Goal: Task Accomplishment & Management: Manage account settings

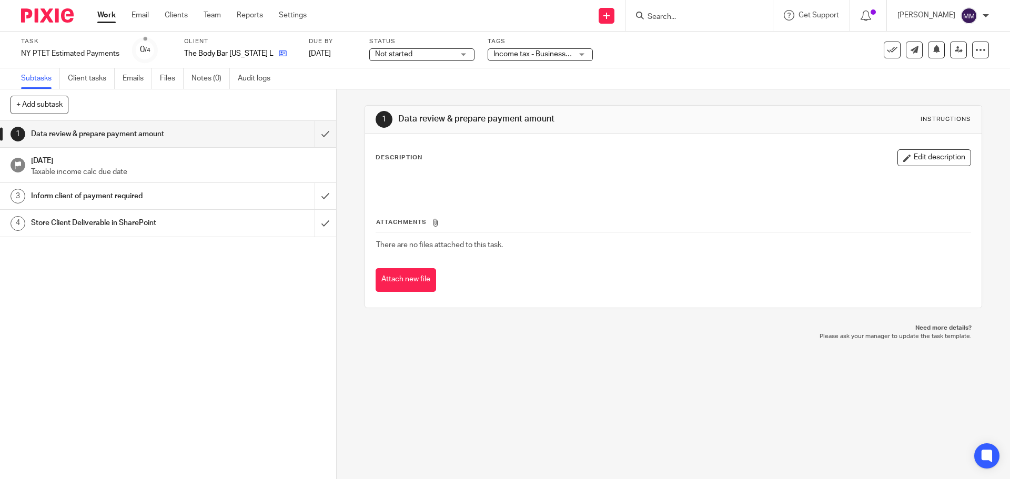
click at [279, 54] on icon at bounding box center [283, 53] width 8 height 8
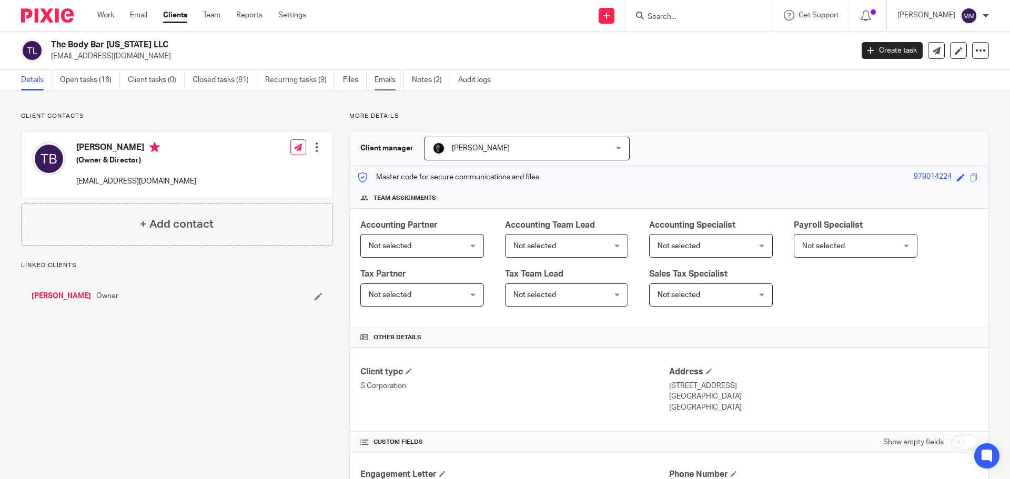
click at [379, 80] on link "Emails" at bounding box center [388, 80] width 29 height 21
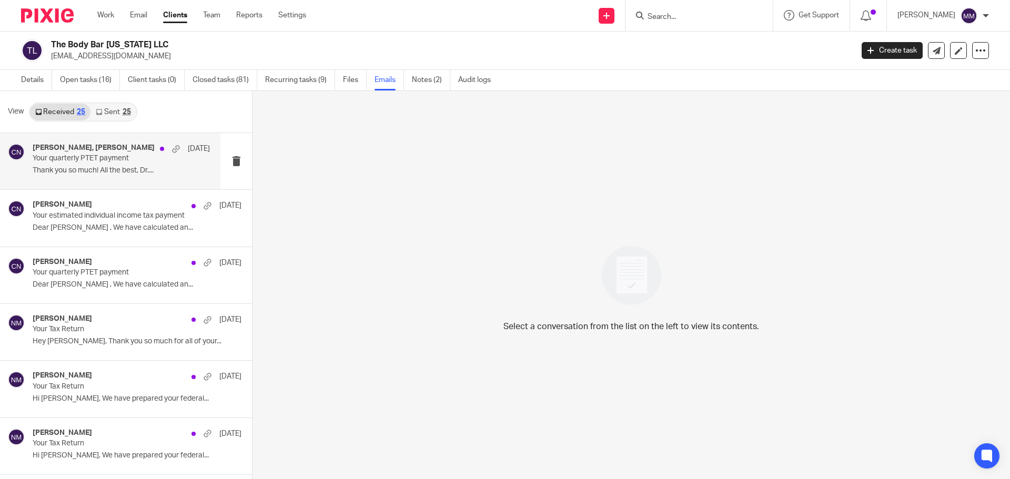
click at [138, 157] on p "Your quarterly PTET payment" at bounding box center [104, 158] width 142 height 9
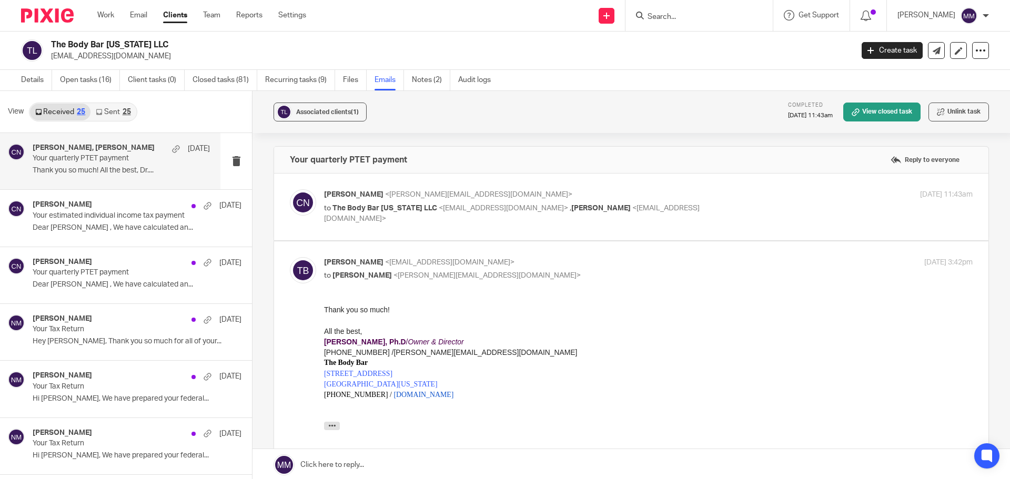
click at [735, 204] on p "to The Body Bar New York LLC <thebodybarbuffalo@gmail.com> , Alex Zdrowak <azdr…" at bounding box center [540, 214] width 432 height 22
checkbox input "true"
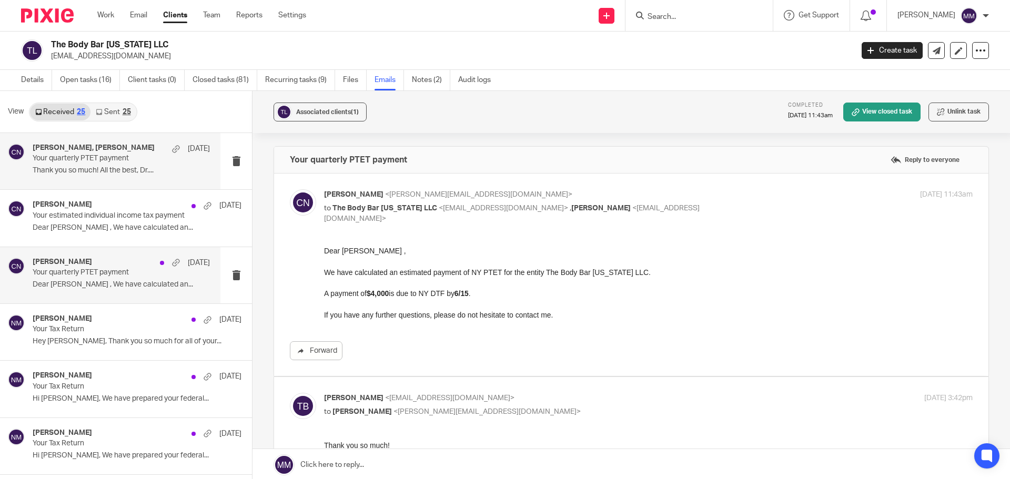
click at [138, 284] on p "Dear Tricia , We have calculated an..." at bounding box center [121, 284] width 177 height 9
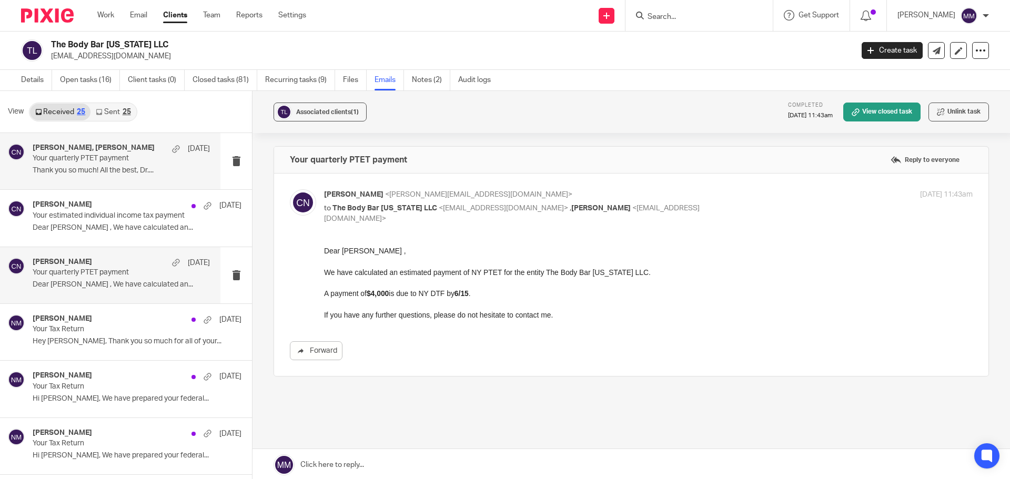
click at [128, 173] on p "Thank you so much! All the best, Dr...." at bounding box center [121, 170] width 177 height 9
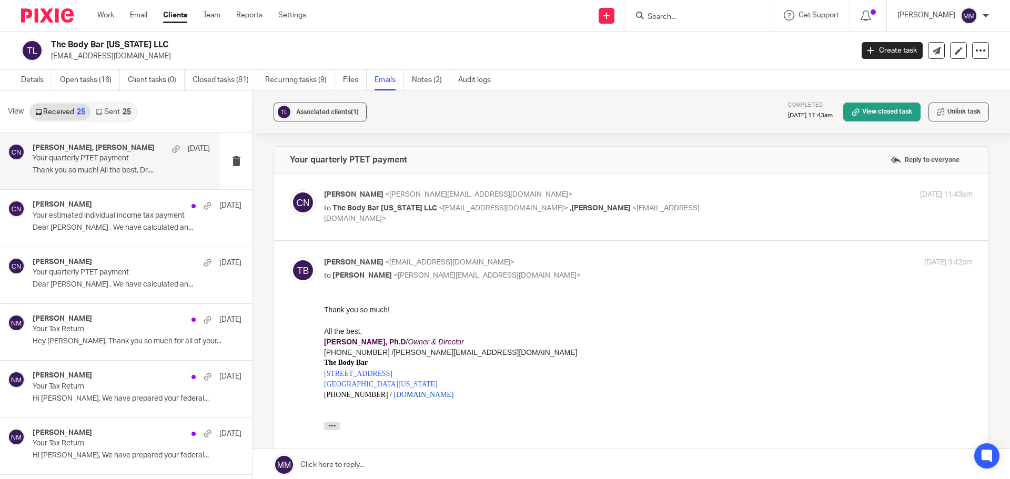
click at [658, 222] on div "Chris Nowicki <chris@getexact.com> to The Body Bar New York LLC <thebodybarbuff…" at bounding box center [631, 206] width 683 height 35
click at [740, 212] on p "to The Body Bar New York LLC <thebodybarbuffalo@gmail.com> , Alex Zdrowak <azdr…" at bounding box center [540, 214] width 432 height 22
checkbox input "true"
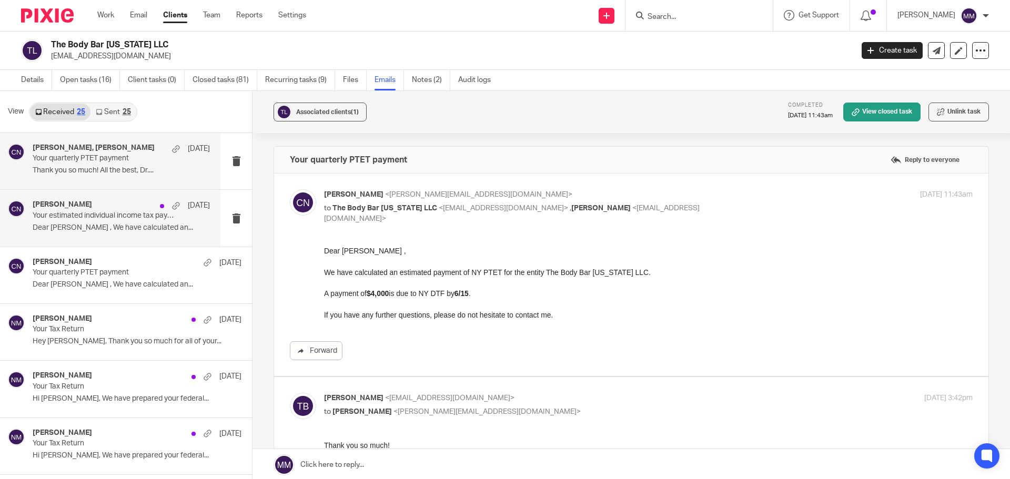
click at [148, 223] on p "Dear Tricia , We have calculated an..." at bounding box center [121, 227] width 177 height 9
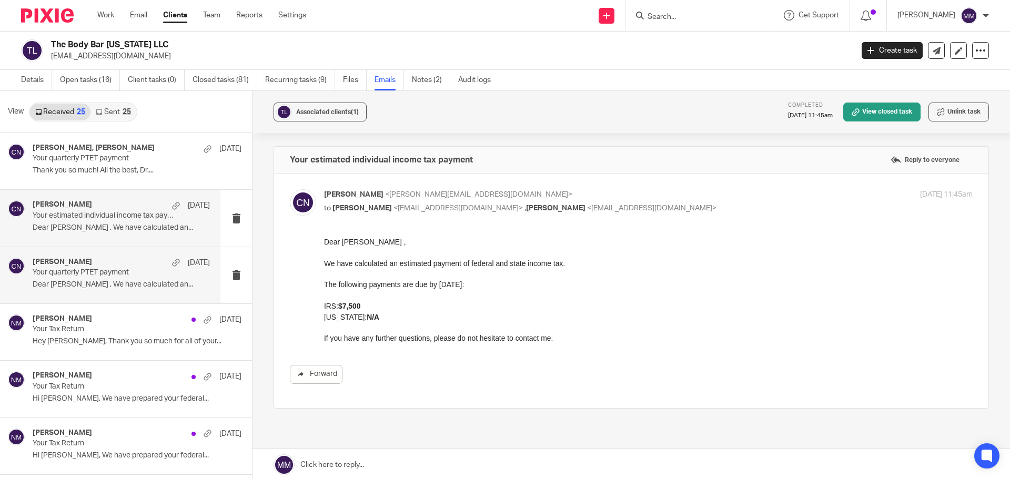
click at [157, 282] on p "Dear Tricia , We have calculated an..." at bounding box center [121, 284] width 177 height 9
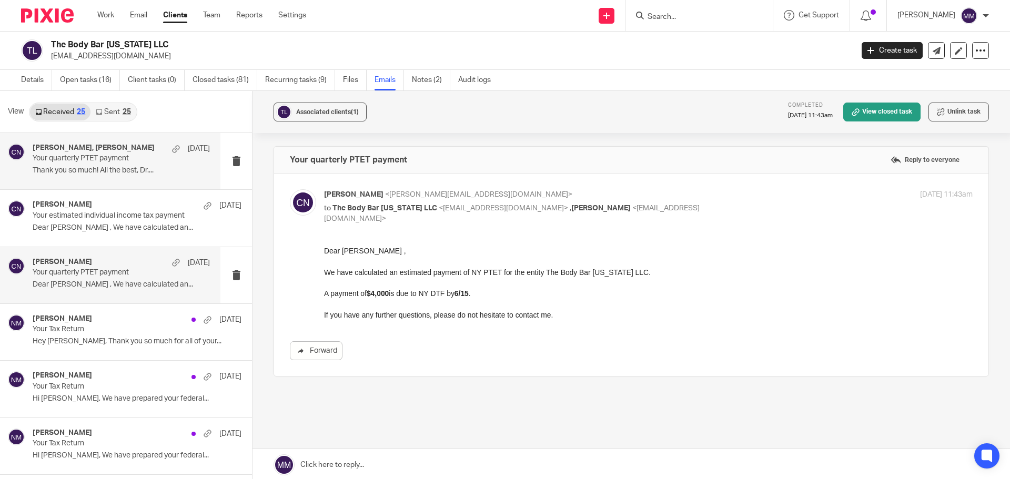
click at [138, 172] on p "Thank you so much! All the best, Dr...." at bounding box center [121, 170] width 177 height 9
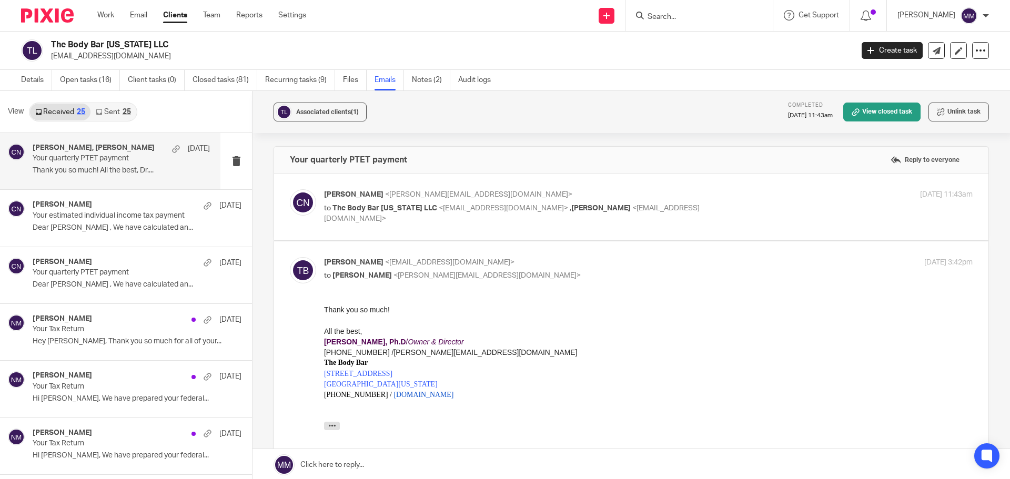
click at [714, 213] on p "to The Body Bar New York LLC <thebodybarbuffalo@gmail.com> , Alex Zdrowak <azdr…" at bounding box center [540, 214] width 432 height 22
checkbox input "true"
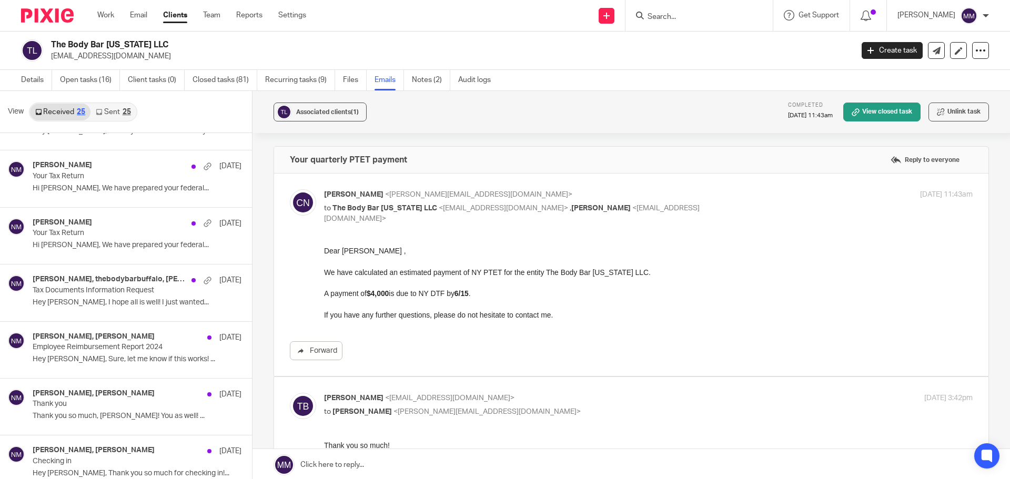
scroll to position [158, 0]
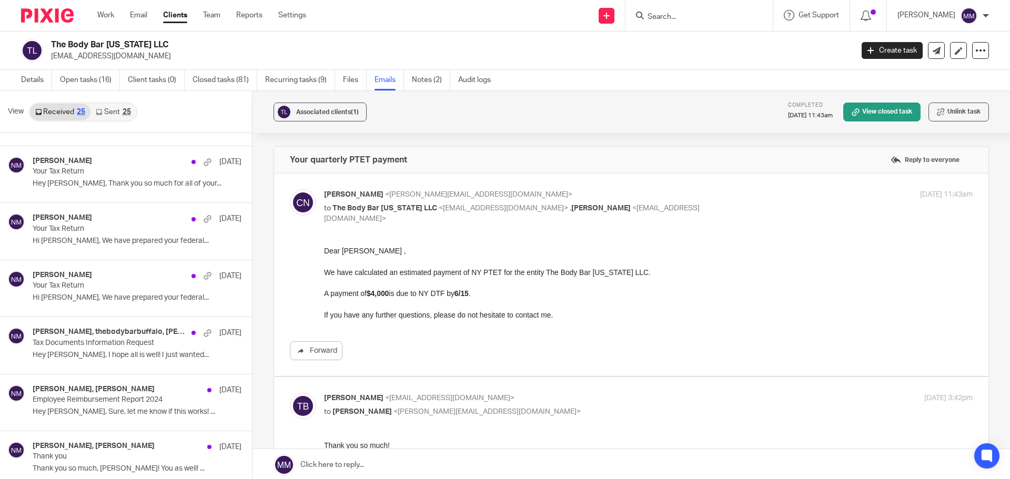
click at [146, 359] on p "Hey Nick, I hope all is well! I just wanted..." at bounding box center [137, 355] width 209 height 9
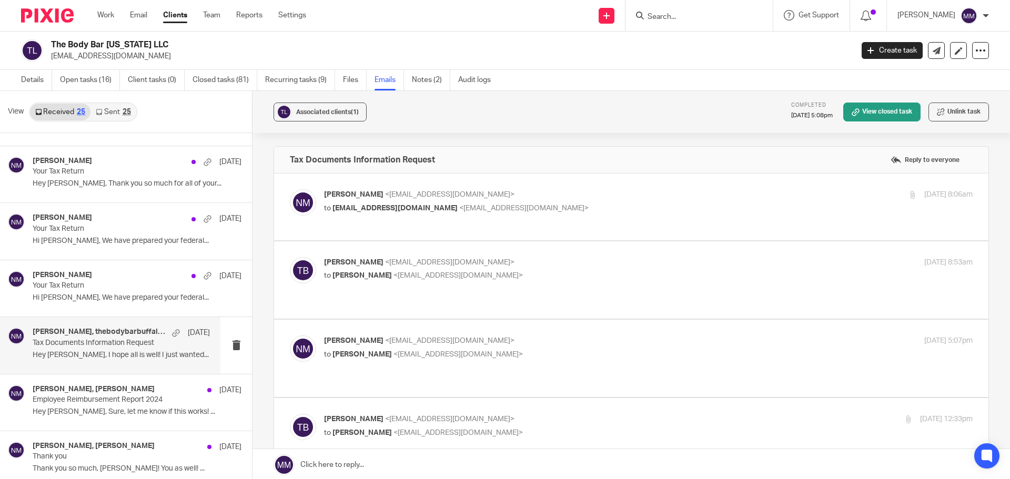
scroll to position [0, 0]
click at [609, 189] on p "Nick Myers <nmyers@getexact.com>" at bounding box center [540, 194] width 432 height 11
checkbox input "true"
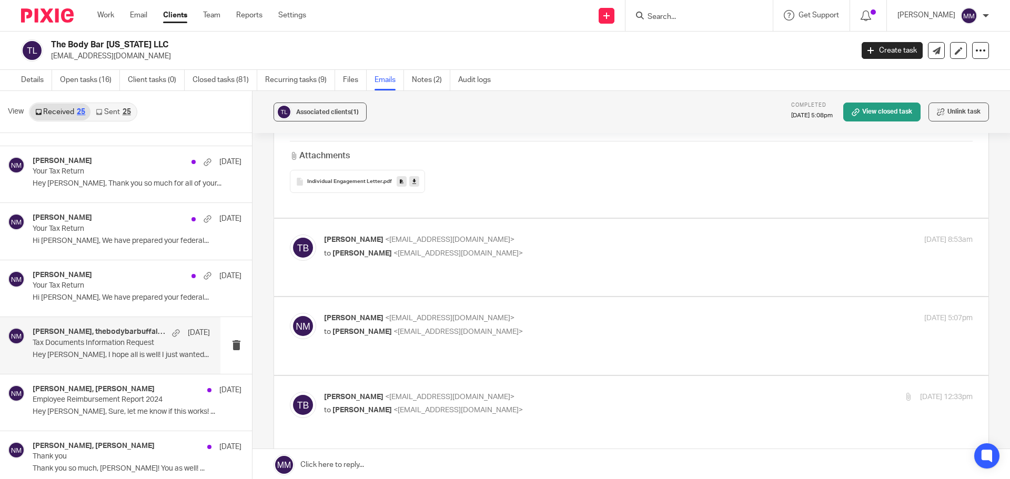
scroll to position [736, 0]
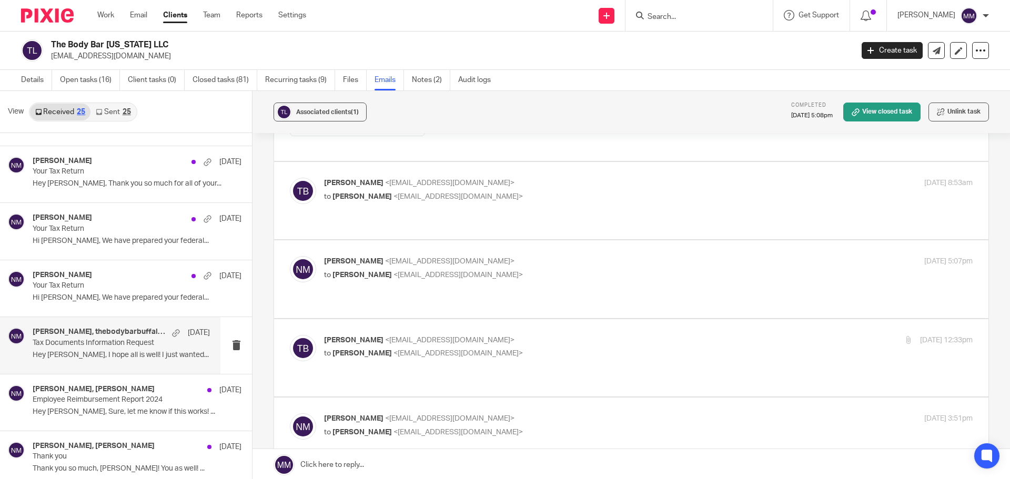
click at [526, 256] on p "Nick Myers <nmyers@getexact.com>" at bounding box center [540, 261] width 432 height 11
checkbox input "true"
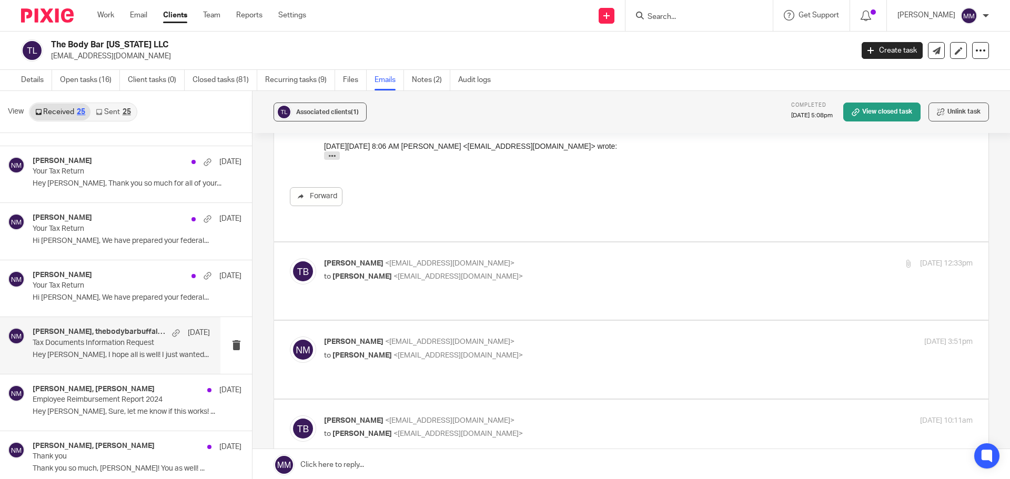
scroll to position [1420, 0]
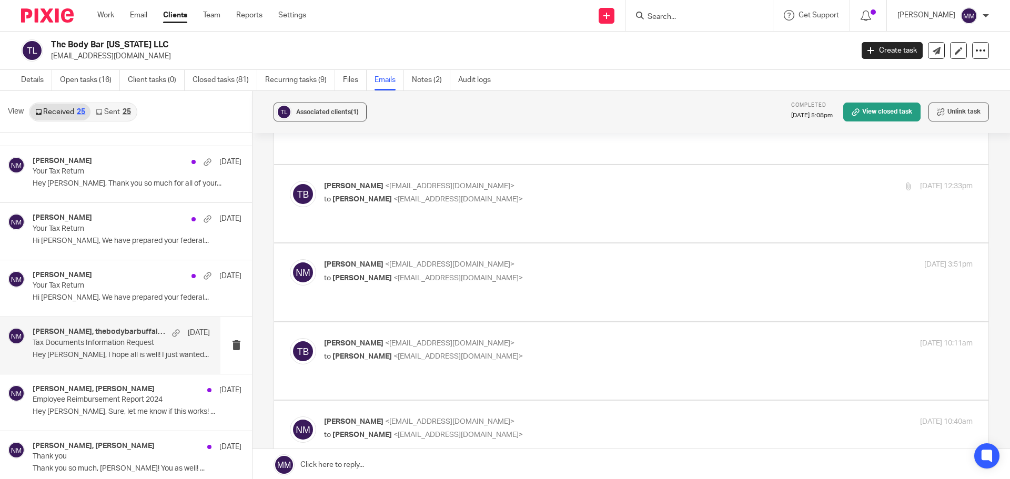
click at [604, 190] on label at bounding box center [631, 203] width 714 height 77
click at [290, 181] on input "checkbox" at bounding box center [289, 180] width 1 height 1
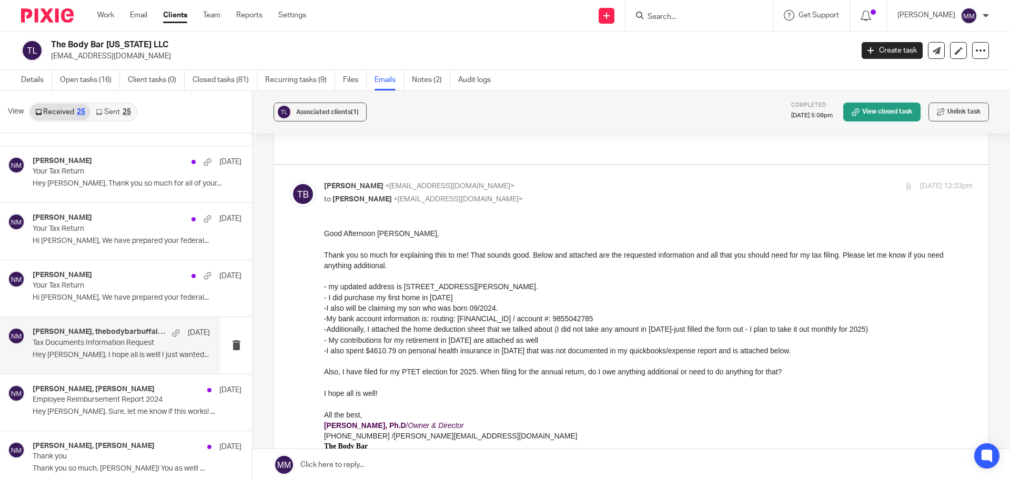
scroll to position [0, 0]
click at [606, 194] on p "to Nick Myers <nmyers@getexact.com>" at bounding box center [540, 199] width 432 height 11
checkbox input "false"
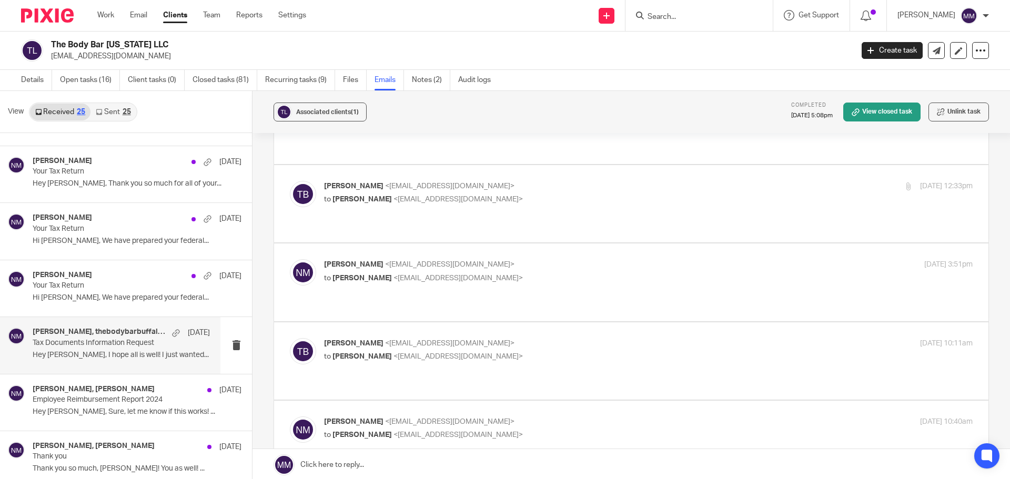
click at [538, 322] on label at bounding box center [631, 360] width 714 height 77
click at [290, 338] on input "checkbox" at bounding box center [289, 338] width 1 height 1
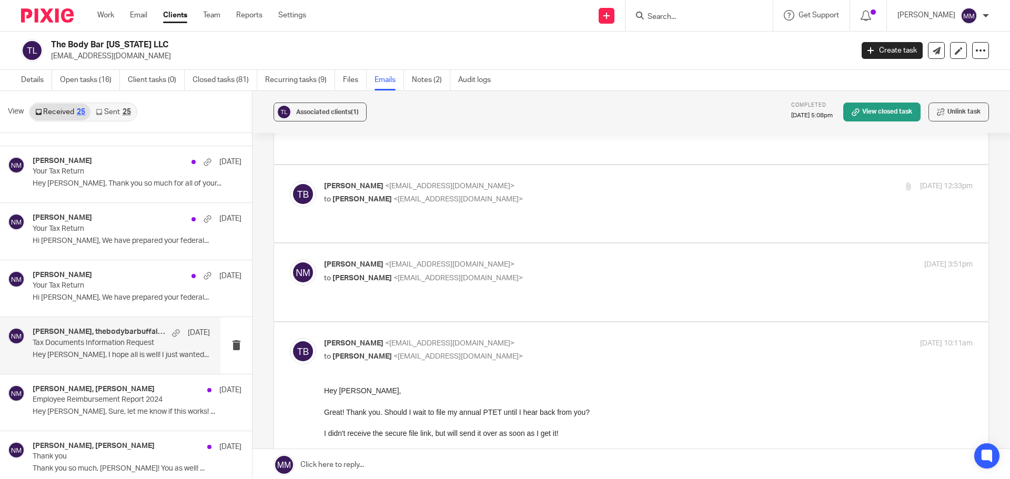
click at [535, 338] on p "Tricia Buchwald <thebodybarbuffalo@gmail.com>" at bounding box center [540, 343] width 432 height 11
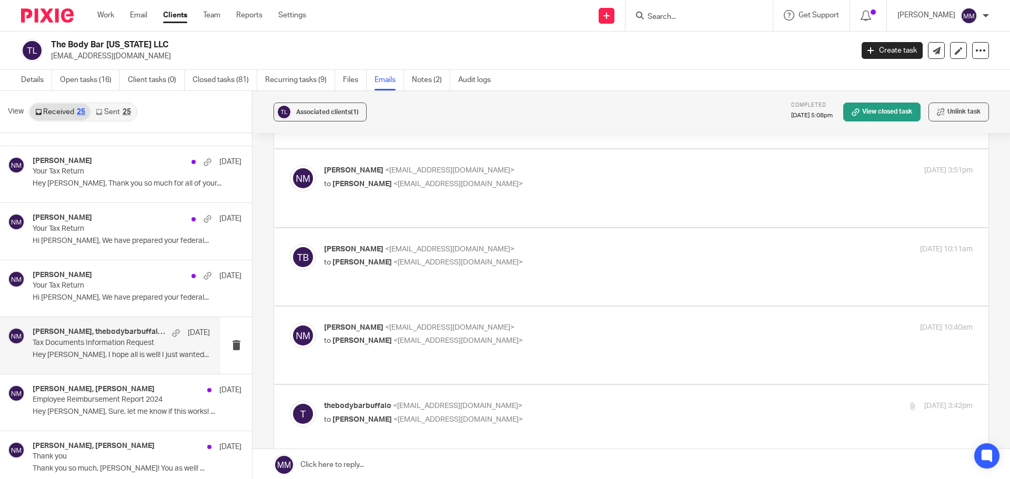
scroll to position [1525, 0]
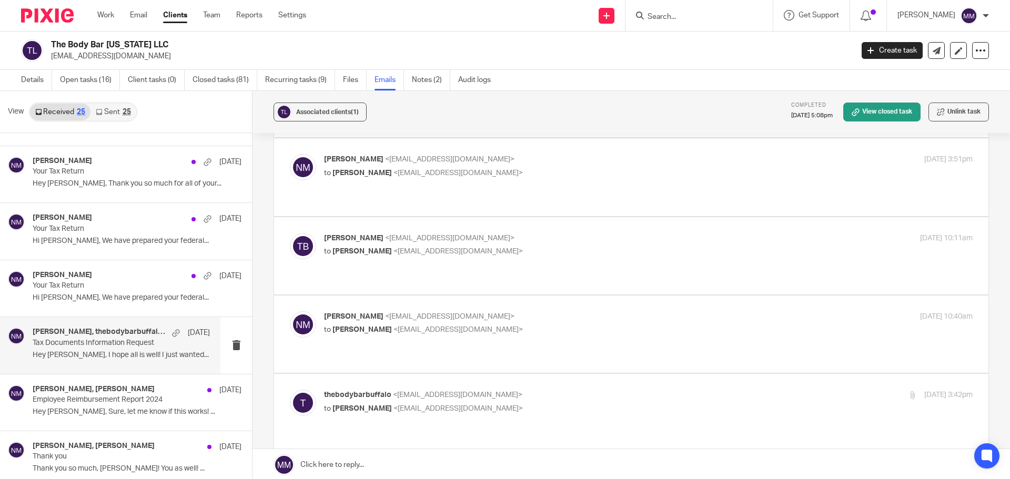
click at [588, 246] on p "to Nick Myers <nmyers@getexact.com>" at bounding box center [540, 251] width 432 height 11
checkbox input "true"
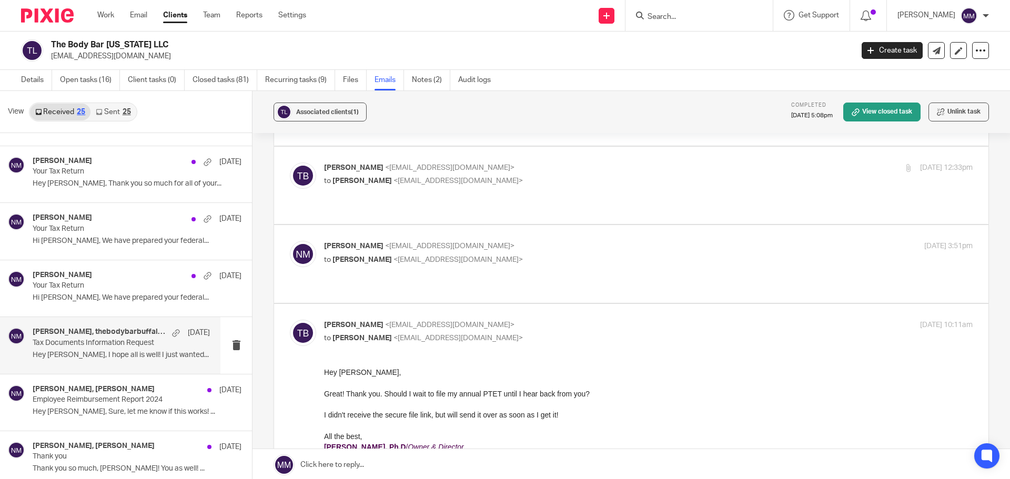
scroll to position [1420, 0]
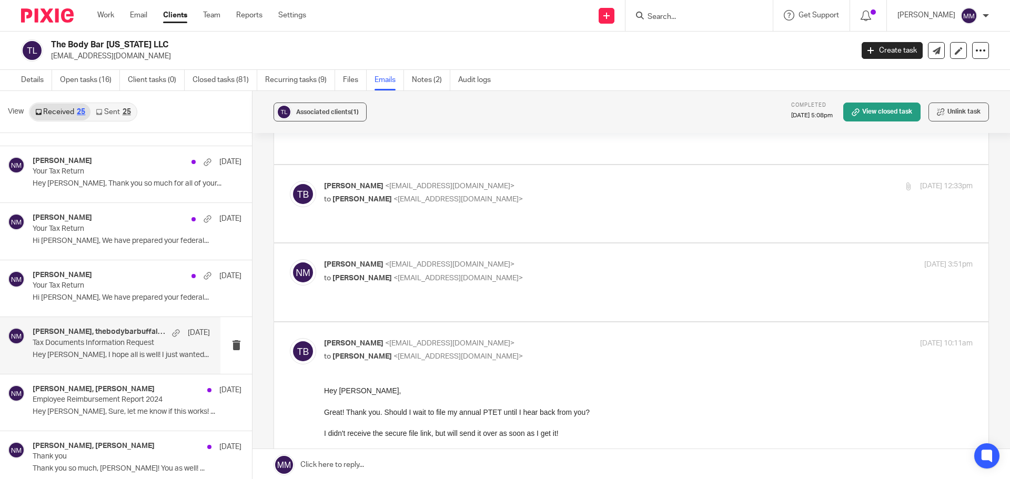
click at [582, 259] on p "Nick Myers <nmyers@getexact.com>" at bounding box center [540, 264] width 432 height 11
checkbox input "true"
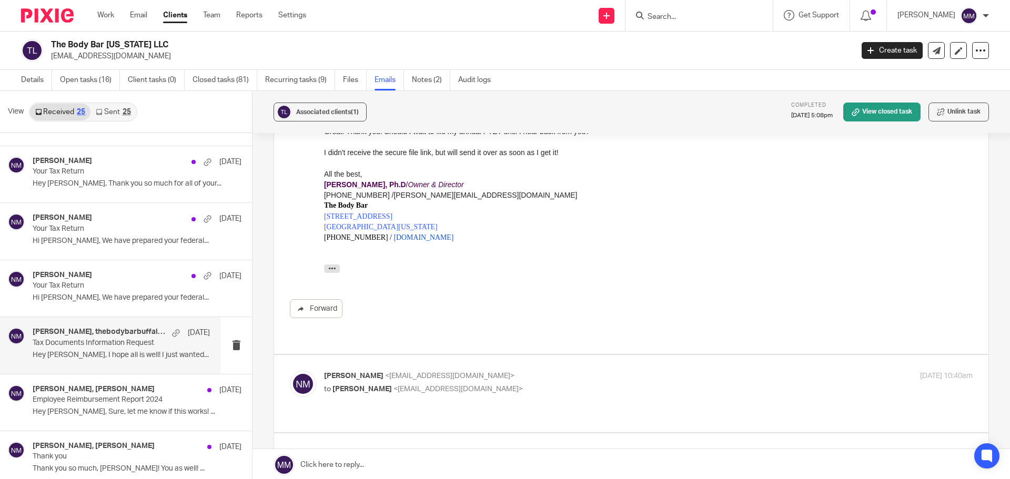
scroll to position [2472, 0]
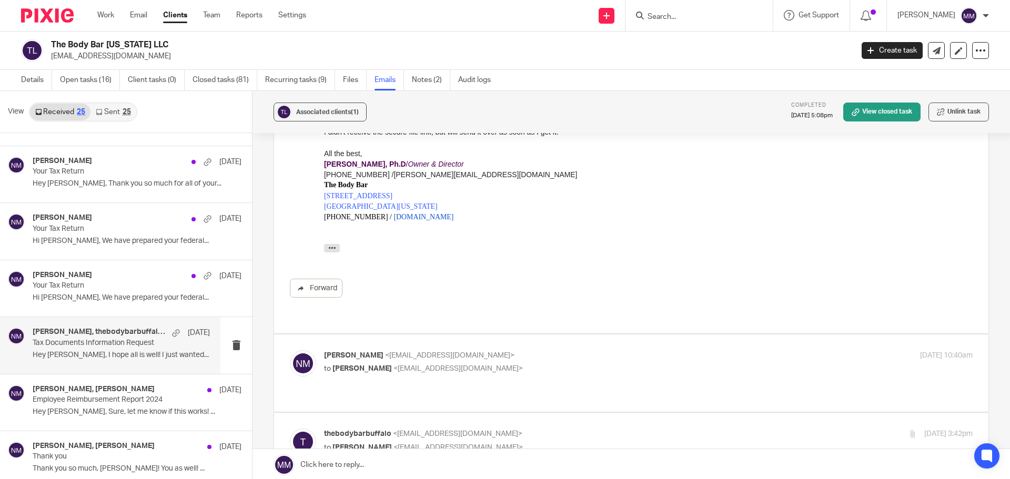
click at [609, 350] on p "Nick Myers <nmyers@getexact.com>" at bounding box center [540, 355] width 432 height 11
checkbox input "true"
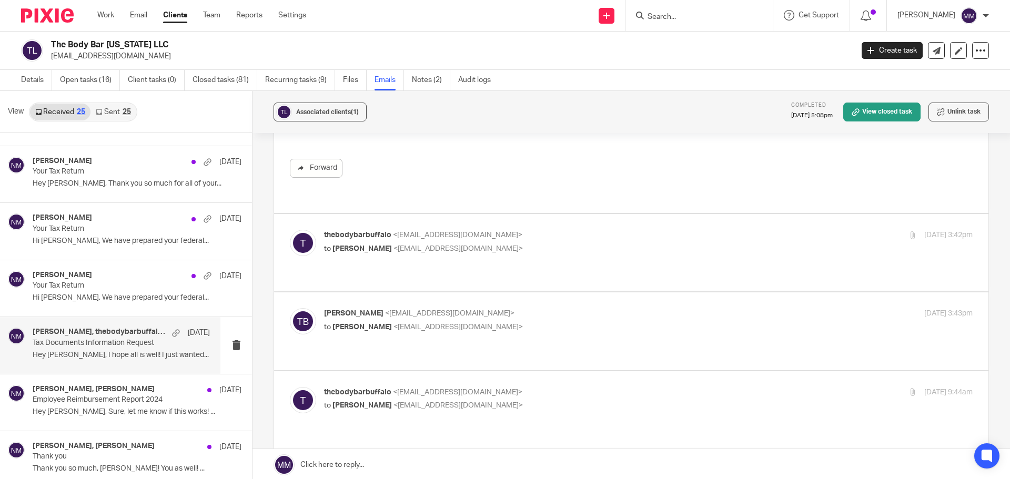
scroll to position [3155, 0]
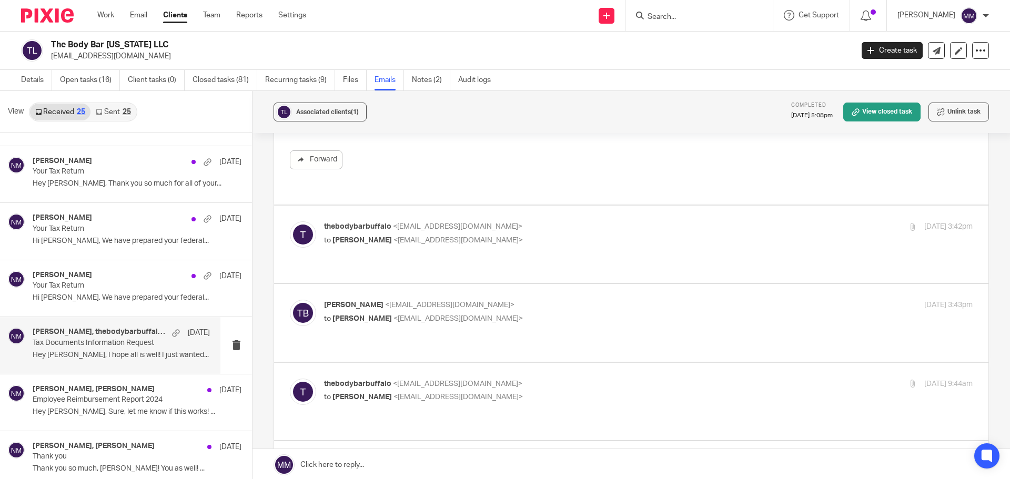
click at [576, 300] on p "Tricia Buchwald <thebodybarbuffalo@gmail.com>" at bounding box center [540, 305] width 432 height 11
checkbox input "true"
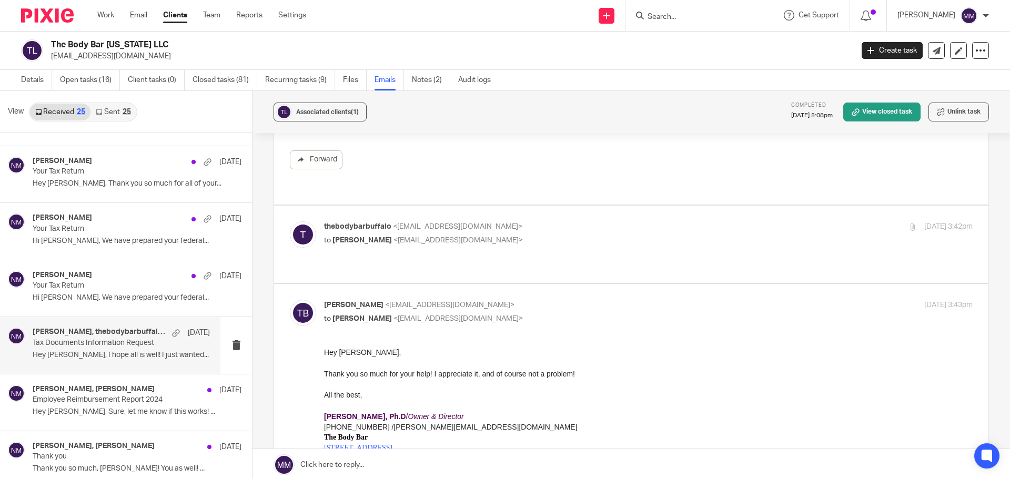
scroll to position [0, 0]
click at [589, 235] on p "to Nick Myers <nmyers@getexact.com>" at bounding box center [540, 240] width 432 height 11
checkbox input "true"
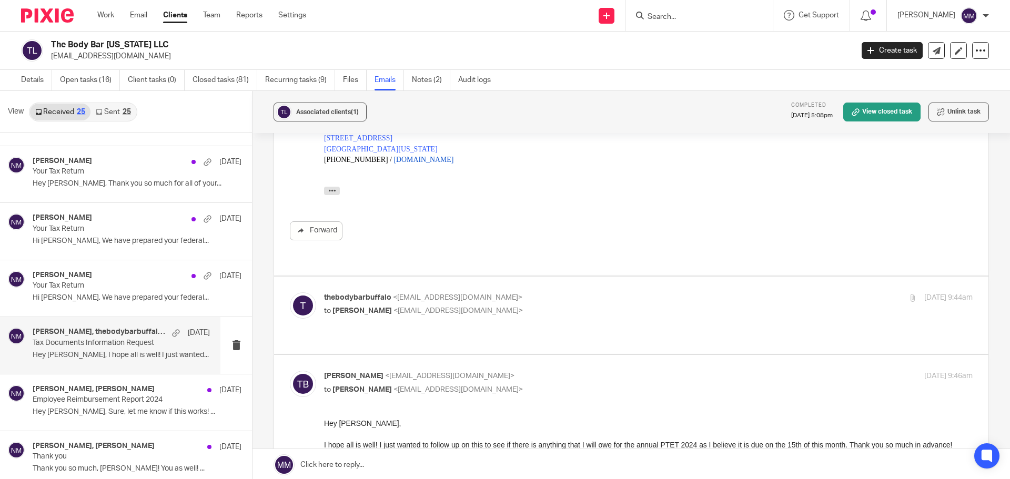
scroll to position [3628, 0]
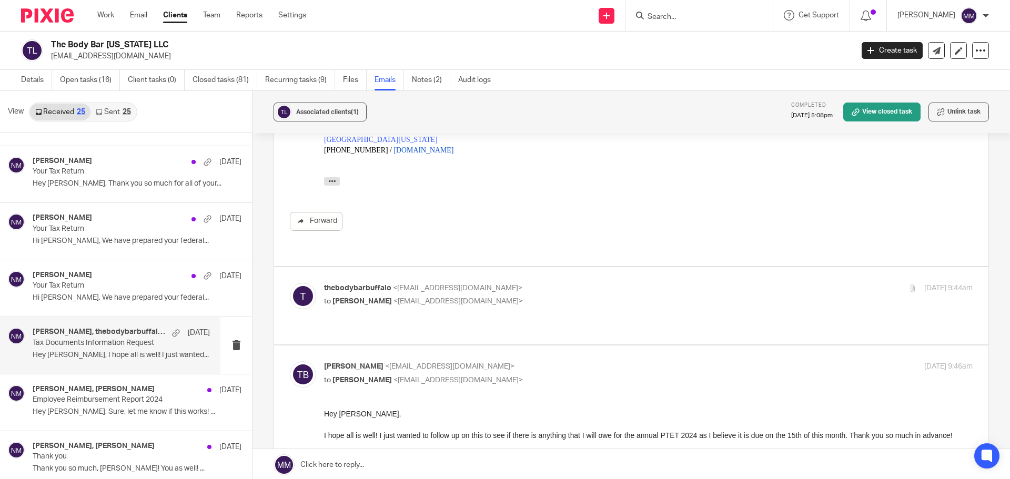
click at [581, 296] on p "to Nick Myers <nmyers@getexact.com>" at bounding box center [540, 301] width 432 height 11
checkbox input "true"
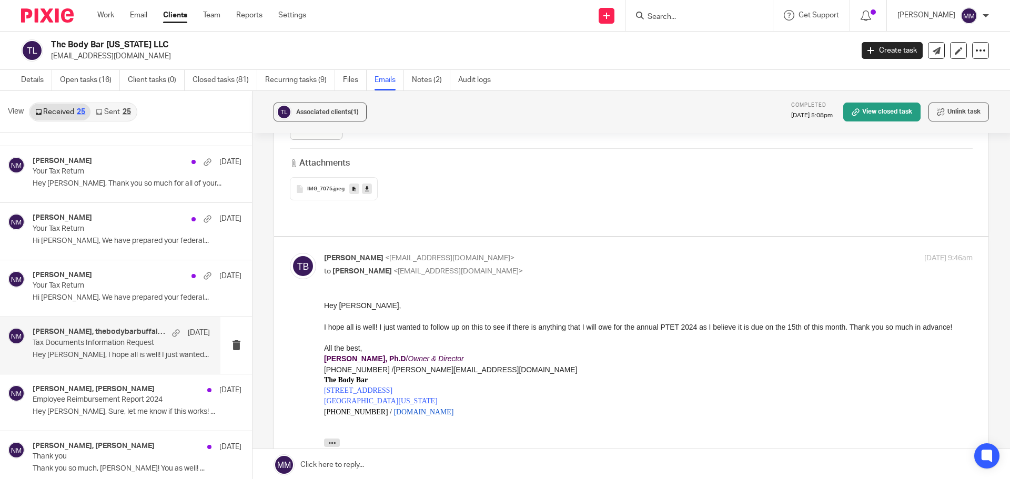
scroll to position [3891, 0]
click at [28, 297] on div "Nick Myers Mar 14 Your Tax Return Hi Tricia, We have prepared your federal..." at bounding box center [110, 288] width 220 height 56
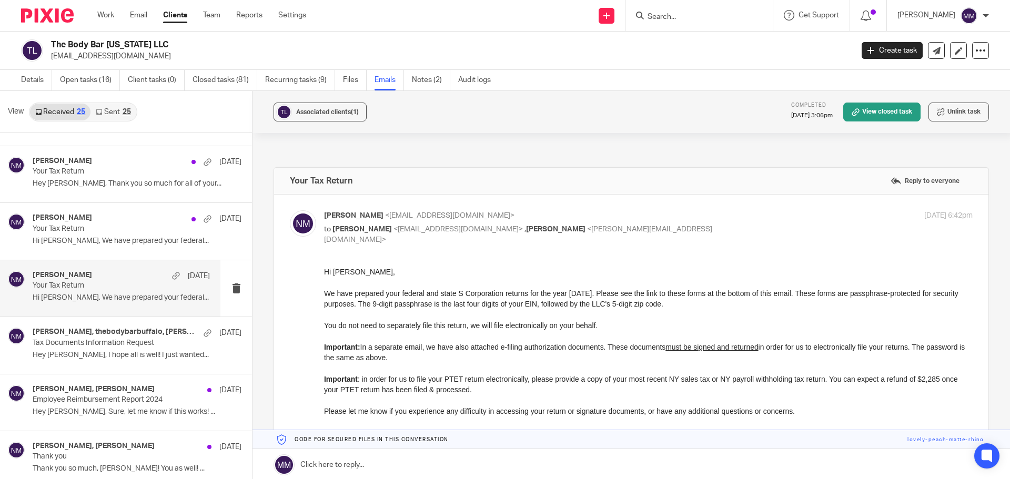
scroll to position [53, 0]
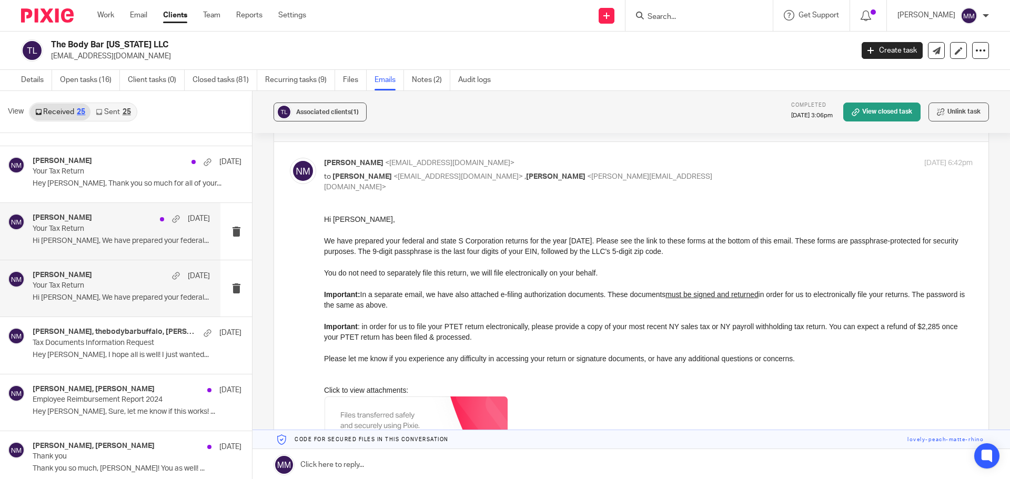
click at [120, 245] on p "Hi Tricia, We have prepared your federal..." at bounding box center [121, 241] width 177 height 9
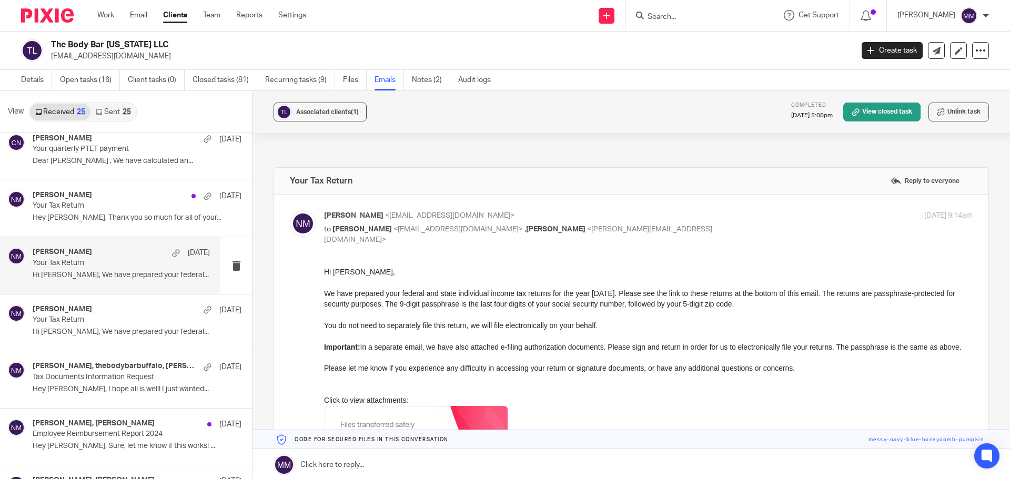
scroll to position [105, 0]
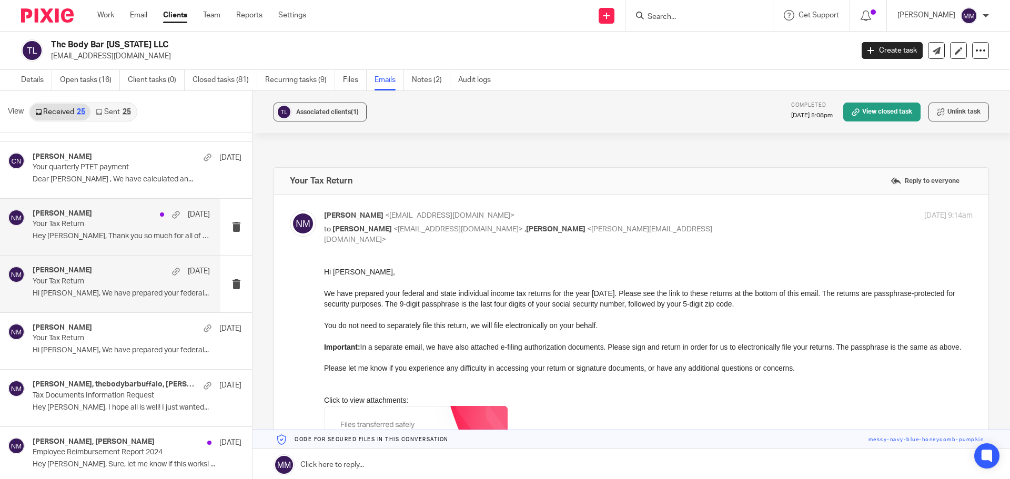
click at [121, 245] on div "Nick Myers Mar 27 Your Tax Return Hey Nick, Thank you so much for all of your..." at bounding box center [110, 227] width 220 height 56
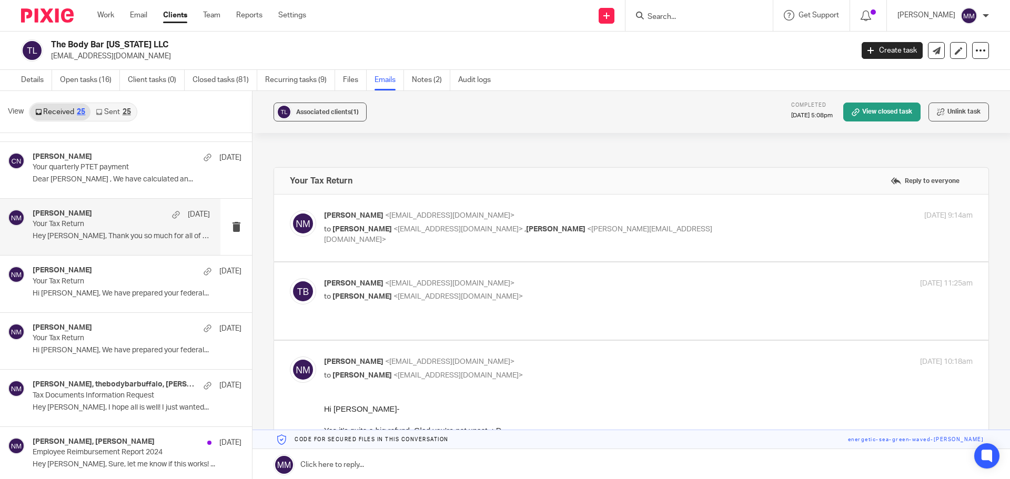
scroll to position [0, 0]
click at [580, 286] on p "Tricia Buchwald <thebodybarbuffalo@gmail.com>" at bounding box center [540, 283] width 432 height 11
checkbox input "true"
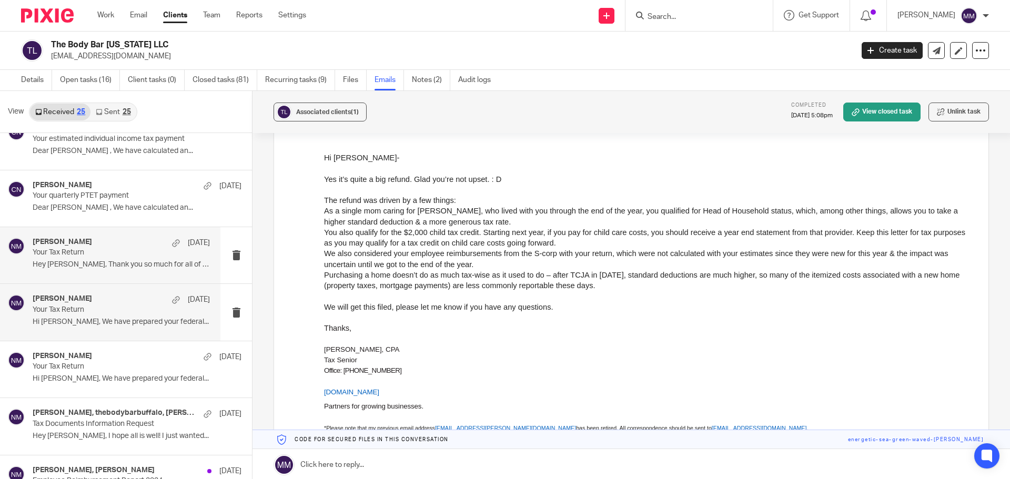
scroll to position [53, 0]
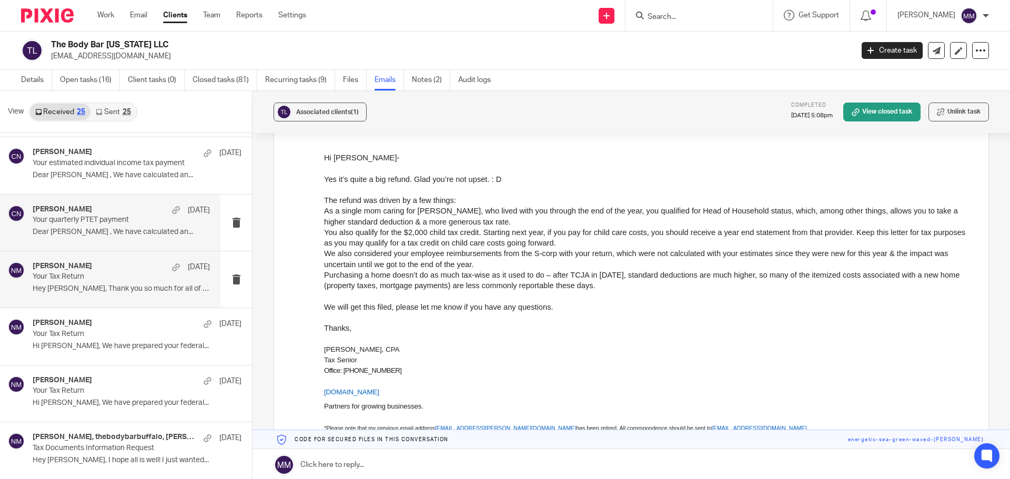
click at [146, 238] on div "Chris Nowicki Jun 2 Your quarterly PTET payment Dear Tricia , We have calculate…" at bounding box center [121, 222] width 177 height 35
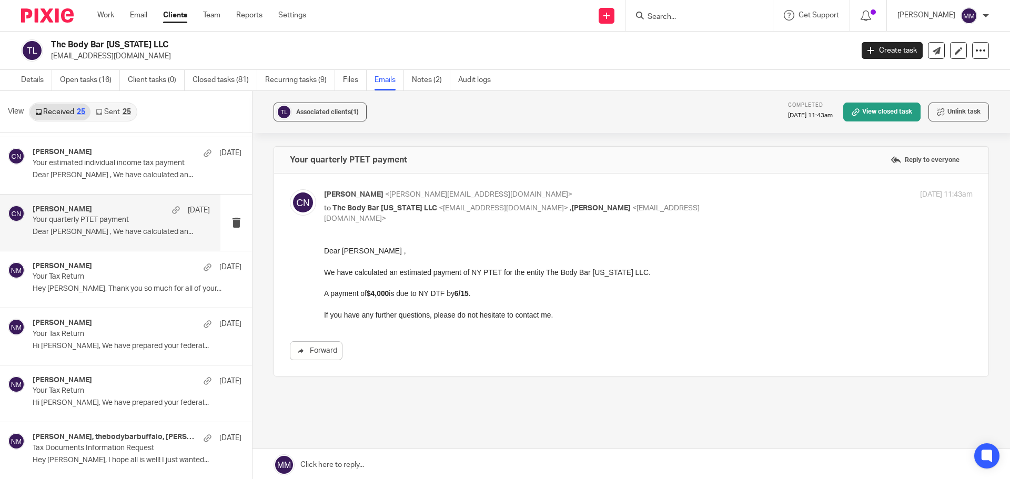
scroll to position [0, 0]
click at [107, 15] on link "Work" at bounding box center [105, 15] width 17 height 11
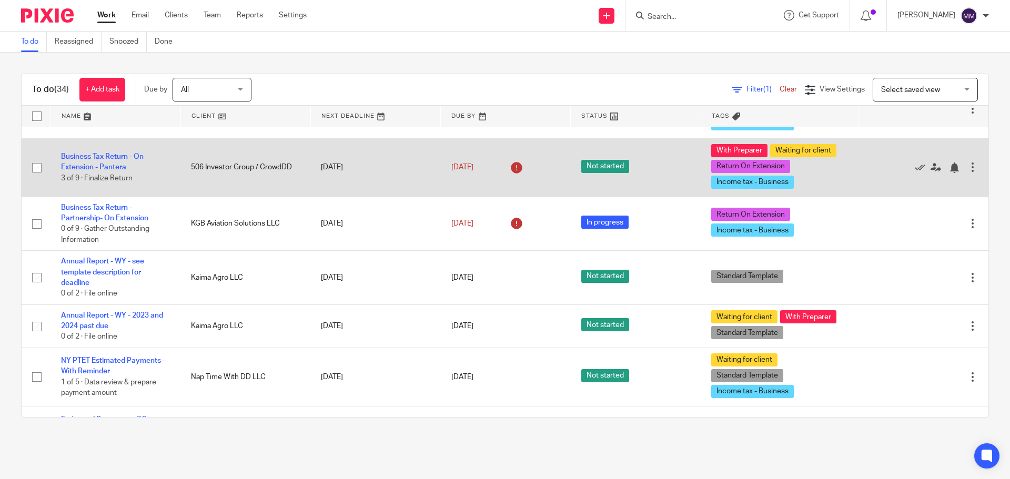
scroll to position [368, 0]
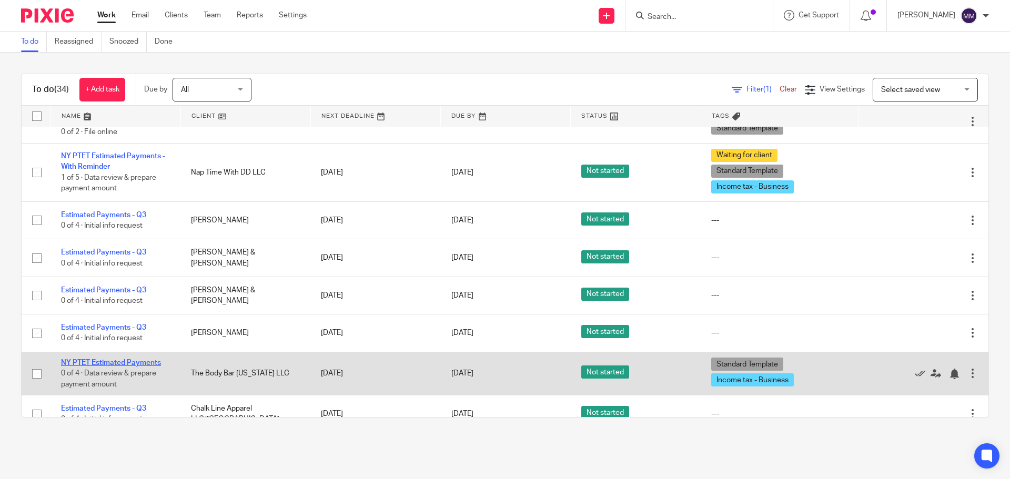
click at [128, 360] on link "NY PTET Estimated Payments" at bounding box center [111, 362] width 100 height 7
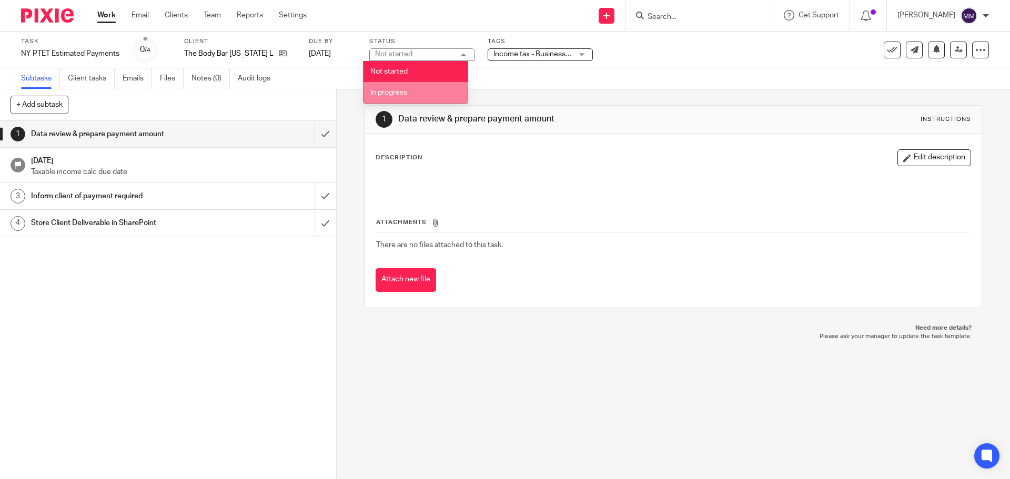
click at [423, 92] on li "In progress" at bounding box center [415, 93] width 104 height 22
drag, startPoint x: 629, startPoint y: 76, endPoint x: 412, endPoint y: 123, distance: 222.3
click at [629, 76] on div "Subtasks Client tasks Emails Files Notes (0) Audit logs" at bounding box center [505, 78] width 1010 height 21
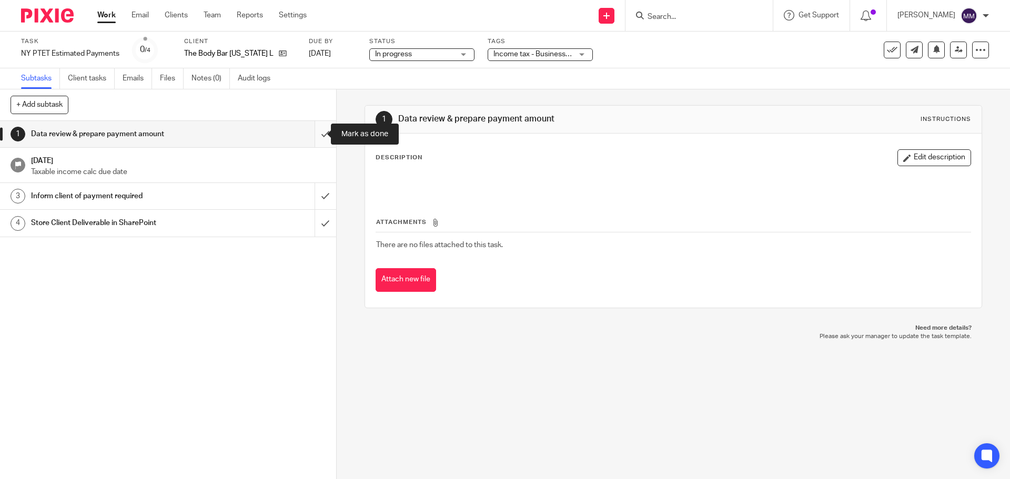
click at [315, 136] on input "submit" at bounding box center [168, 134] width 336 height 26
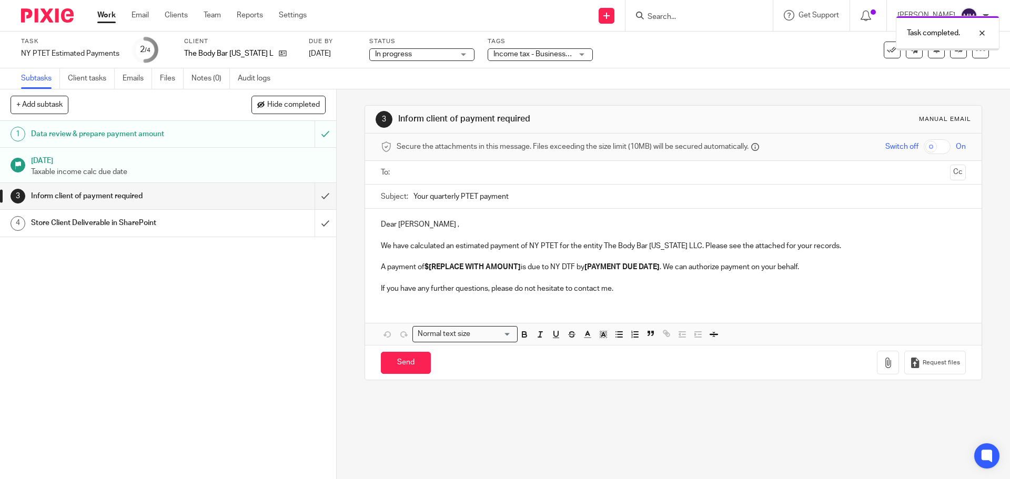
click at [537, 56] on span "Income tax - Business + 1" at bounding box center [535, 53] width 84 height 7
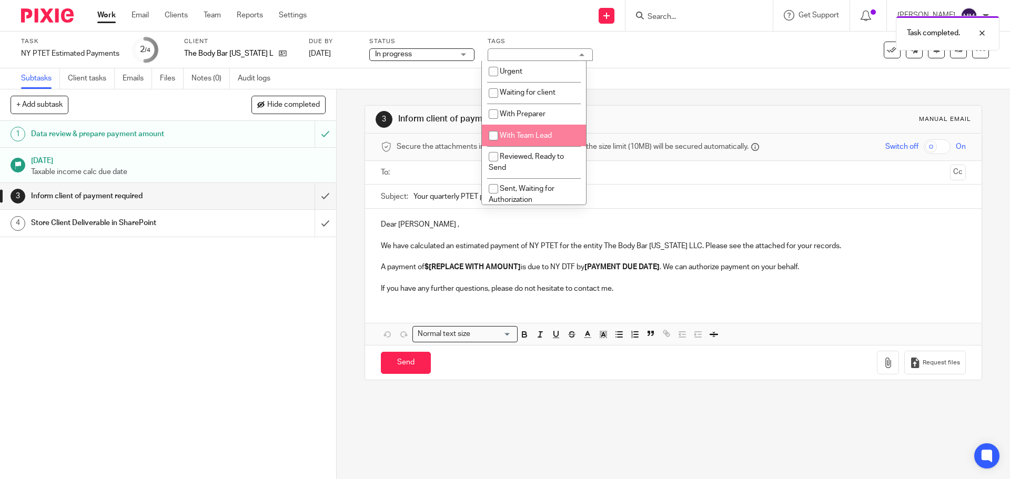
click at [533, 130] on li "With Team Lead" at bounding box center [534, 136] width 104 height 22
checkbox input "true"
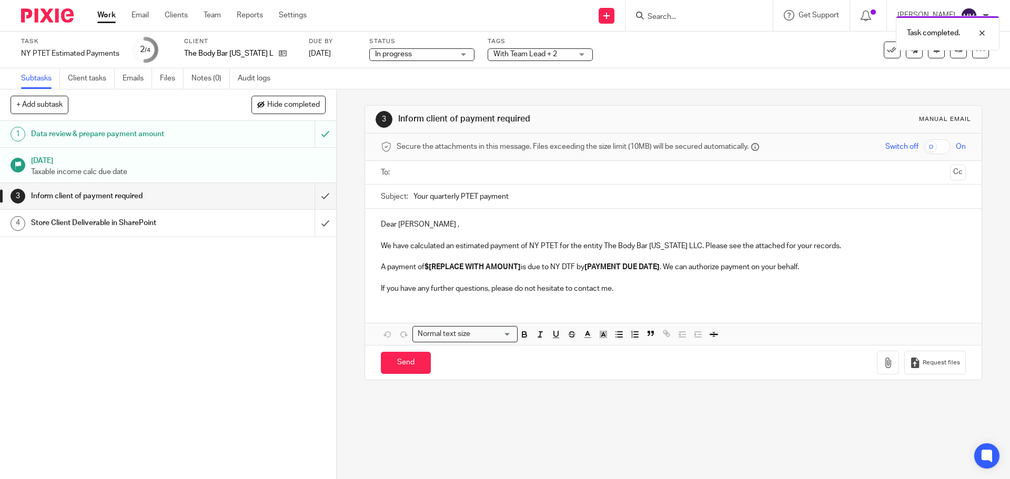
click at [678, 54] on div "Task NY PTET Estimated Payments Save NY PTET Estimated Payments 2 /4 Client The…" at bounding box center [424, 49] width 806 height 25
click at [954, 51] on icon at bounding box center [958, 50] width 8 height 8
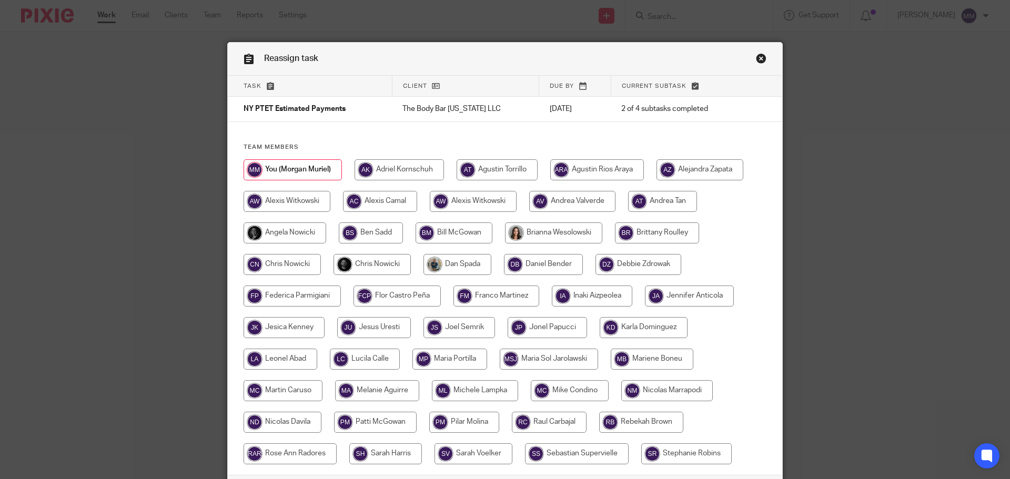
click at [286, 261] on input "radio" at bounding box center [281, 264] width 77 height 21
radio input "true"
click at [377, 264] on input "radio" at bounding box center [372, 264] width 77 height 21
radio input "true"
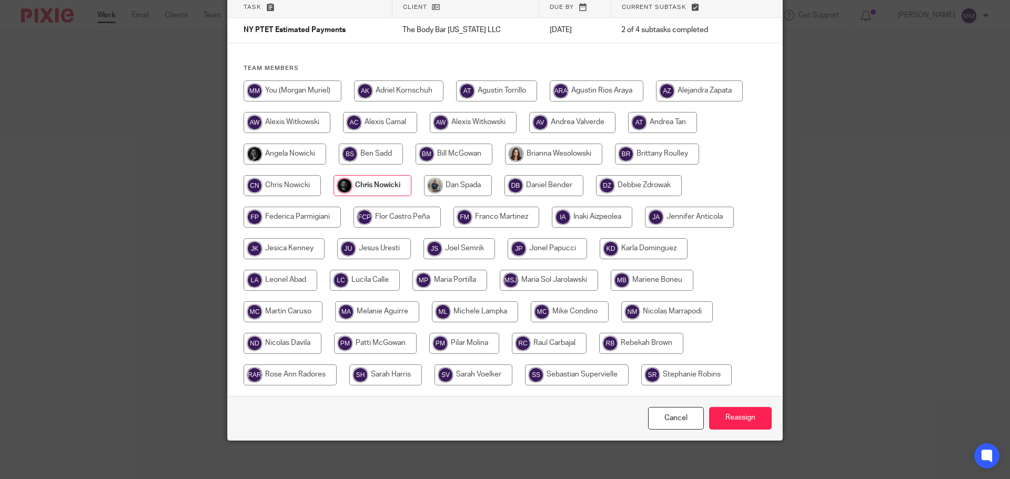
scroll to position [83, 0]
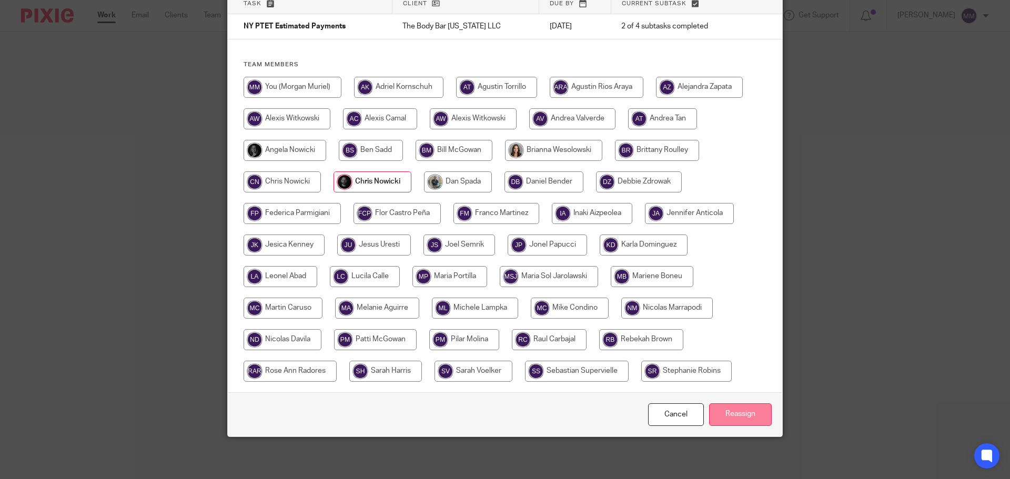
click at [738, 417] on input "Reassign" at bounding box center [740, 414] width 63 height 23
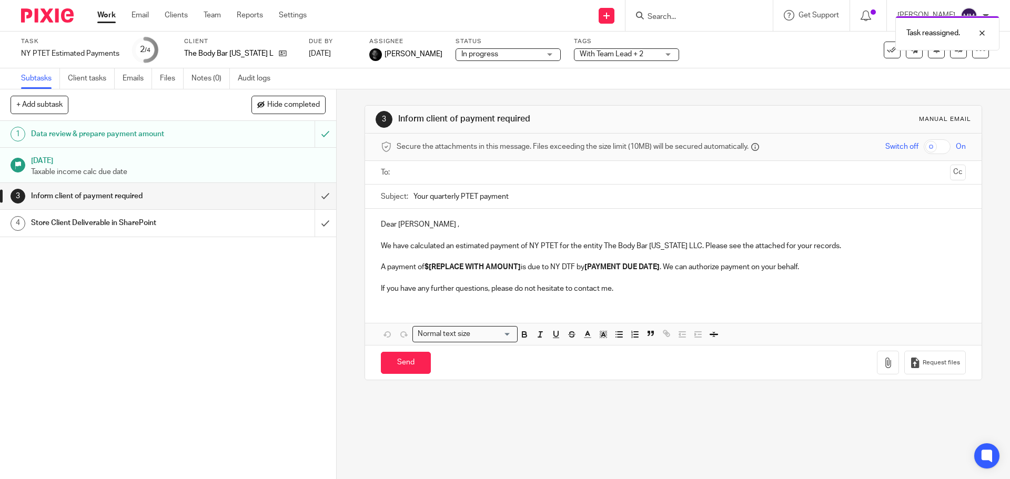
click at [110, 20] on link "Work" at bounding box center [106, 15] width 18 height 11
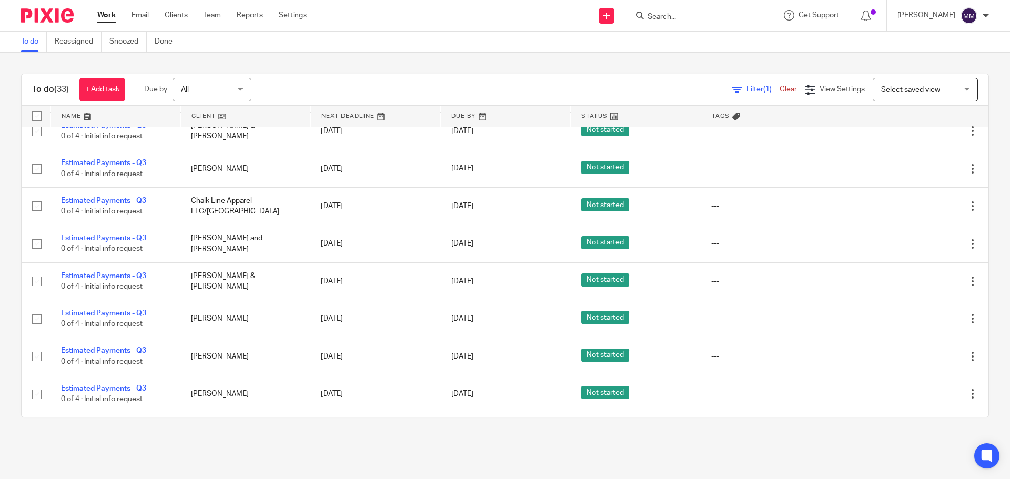
scroll to position [705, 0]
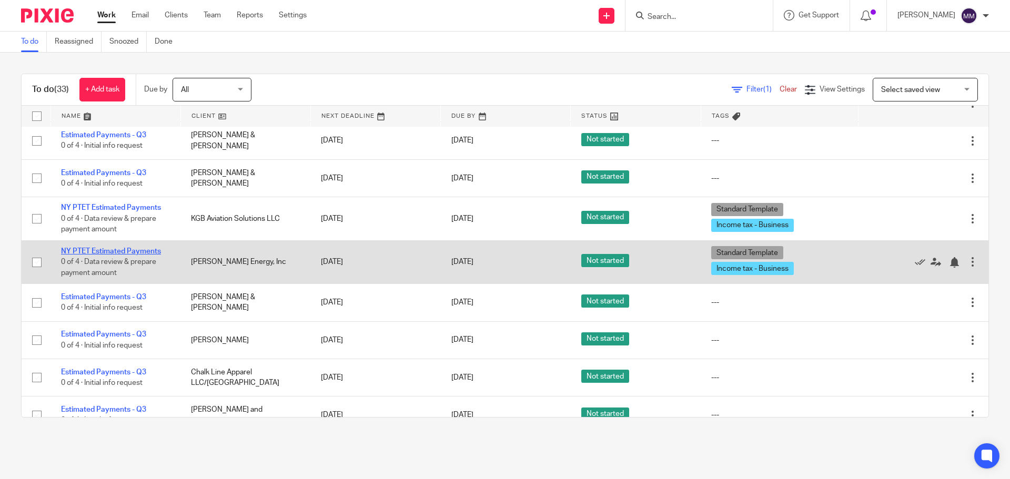
click at [133, 253] on link "NY PTET Estimated Payments" at bounding box center [111, 251] width 100 height 7
